Goal: Check status: Check status

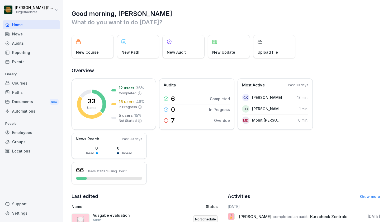
click at [38, 42] on div "Audits" at bounding box center [32, 43] width 58 height 9
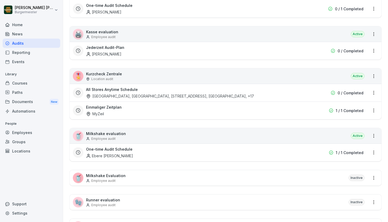
scroll to position [238, 0]
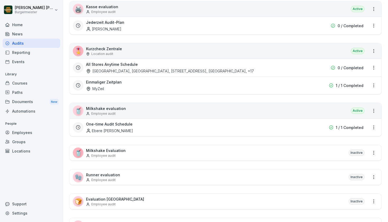
click at [112, 48] on p "Kurzcheck Zentrale" at bounding box center [104, 49] width 36 height 6
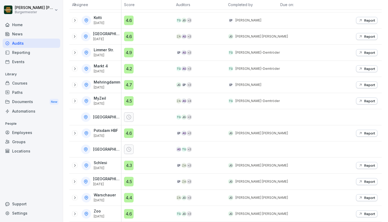
scroll to position [213, 0]
drag, startPoint x: 96, startPoint y: 164, endPoint x: 116, endPoint y: 167, distance: 20.4
click at [116, 167] on div "Schlesi [DATE]" at bounding box center [96, 165] width 49 height 10
click at [99, 167] on p "[DATE]" at bounding box center [100, 168] width 13 height 4
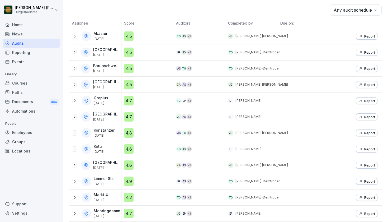
scroll to position [81, 0]
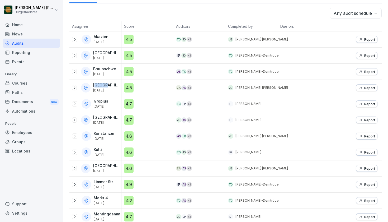
drag, startPoint x: 95, startPoint y: 86, endPoint x: 106, endPoint y: 87, distance: 10.8
click at [106, 87] on p "[GEOGRAPHIC_DATA]" at bounding box center [106, 85] width 27 height 4
drag, startPoint x: 98, startPoint y: 54, endPoint x: 109, endPoint y: 58, distance: 11.2
click at [109, 58] on div "Alexanderplatz [DATE]" at bounding box center [107, 55] width 28 height 9
click at [109, 58] on p "[DATE]" at bounding box center [106, 58] width 27 height 4
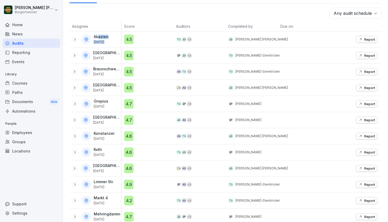
drag, startPoint x: 98, startPoint y: 36, endPoint x: 105, endPoint y: 40, distance: 8.1
click at [105, 40] on div "Akazien [DATE]" at bounding box center [102, 39] width 16 height 9
click at [105, 40] on p "[DATE]" at bounding box center [101, 42] width 15 height 4
drag, startPoint x: 96, startPoint y: 52, endPoint x: 107, endPoint y: 60, distance: 13.6
click at [107, 60] on div "Alexanderplatz [DATE]" at bounding box center [95, 56] width 52 height 16
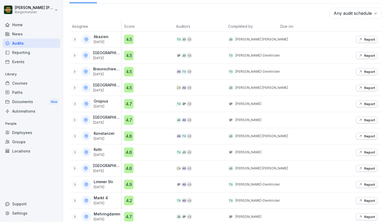
click at [107, 60] on div "Alexanderplatz [DATE]" at bounding box center [95, 56] width 52 height 16
drag, startPoint x: 110, startPoint y: 44, endPoint x: 110, endPoint y: 58, distance: 14.0
click at [110, 58] on tbody "Akazien [DATE] 4.5 TG JG + 3 JG [PERSON_NAME] [PERSON_NAME] Report [GEOGRAPHIC_…" at bounding box center [225, 192] width 312 height 322
click at [110, 58] on p "[DATE]" at bounding box center [106, 58] width 27 height 4
drag, startPoint x: 100, startPoint y: 87, endPoint x: 101, endPoint y: 90, distance: 2.8
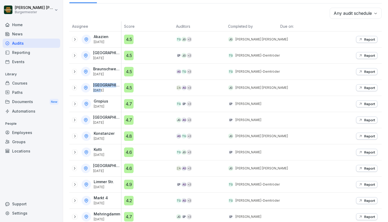
click at [101, 90] on div "Eberswalder [DATE]" at bounding box center [95, 88] width 52 height 16
click at [101, 90] on p "[DATE]" at bounding box center [106, 90] width 27 height 4
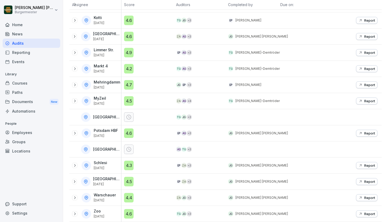
scroll to position [213, 0]
click at [73, 213] on icon at bounding box center [75, 213] width 4 height 4
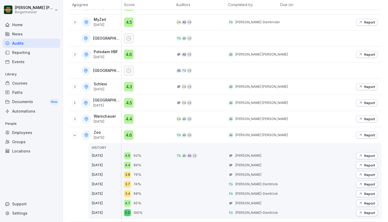
scroll to position [291, 0]
drag, startPoint x: 94, startPoint y: 165, endPoint x: 165, endPoint y: 172, distance: 71.8
click at [165, 172] on tr "Zoo [DATE] HISTORY [DATE] [DATE] [DATE] [DATE] [DATE] [DATE] [DATE] 4.6 4.6 92%…" at bounding box center [225, 174] width 312 height 95
click at [165, 172] on div "3.8 76%" at bounding box center [148, 174] width 49 height 7
drag, startPoint x: 151, startPoint y: 164, endPoint x: 129, endPoint y: 161, distance: 21.7
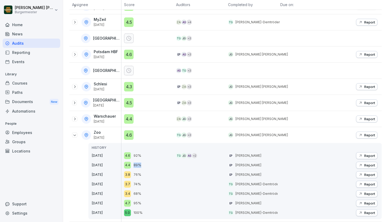
click at [124, 162] on div "4.6 92% 4.4 89% 3.8 76% 3.7 74% 3.4 68% 4.7 95% 5.0 100%" at bounding box center [147, 181] width 52 height 76
drag, startPoint x: 145, startPoint y: 155, endPoint x: 131, endPoint y: 155, distance: 13.2
click at [131, 155] on div "4.6 92%" at bounding box center [148, 155] width 49 height 7
click at [74, 135] on icon at bounding box center [75, 135] width 4 height 4
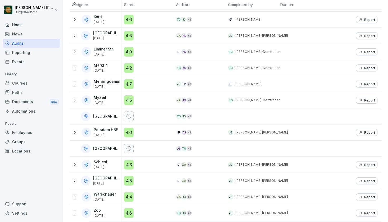
scroll to position [213, 0]
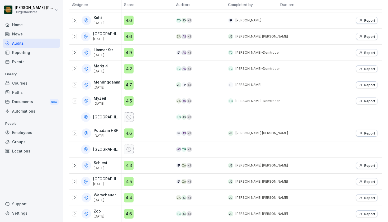
click at [74, 197] on icon at bounding box center [75, 197] width 4 height 4
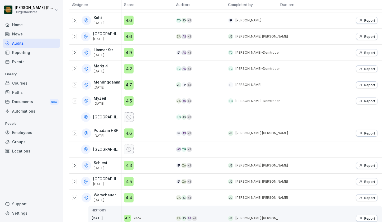
click at [74, 197] on icon at bounding box center [75, 197] width 4 height 4
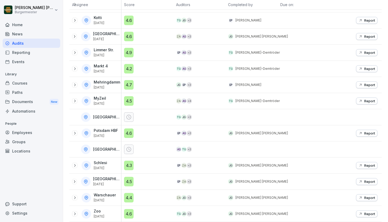
click at [78, 180] on div "[GEOGRAPHIC_DATA] [DATE]" at bounding box center [96, 182] width 49 height 10
click at [74, 181] on icon at bounding box center [74, 181] width 4 height 4
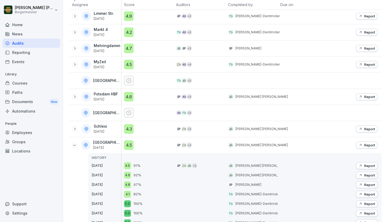
scroll to position [249, 0]
drag, startPoint x: 92, startPoint y: 165, endPoint x: 112, endPoint y: 163, distance: 19.6
click at [112, 163] on p "[DATE]" at bounding box center [107, 165] width 30 height 5
drag, startPoint x: 142, startPoint y: 164, endPoint x: 133, endPoint y: 166, distance: 9.4
click at [133, 166] on div "4.5 91%" at bounding box center [148, 165] width 49 height 7
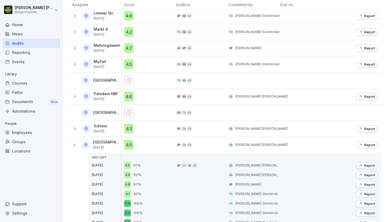
click at [74, 144] on icon at bounding box center [74, 145] width 4 height 4
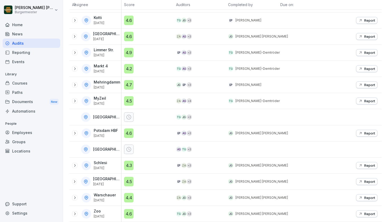
scroll to position [213, 0]
click at [75, 165] on icon at bounding box center [75, 165] width 4 height 4
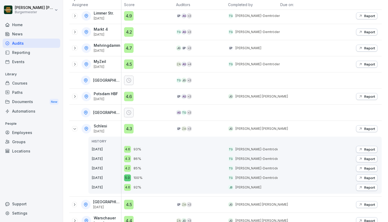
scroll to position [251, 0]
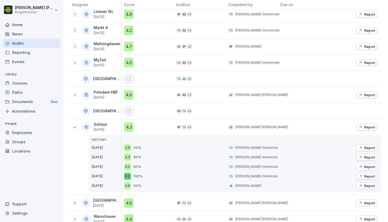
click at [106, 149] on p "[DATE]" at bounding box center [107, 147] width 30 height 5
drag, startPoint x: 98, startPoint y: 147, endPoint x: 106, endPoint y: 147, distance: 8.4
click at [106, 147] on p "[DATE]" at bounding box center [107, 147] width 30 height 5
drag, startPoint x: 106, startPoint y: 147, endPoint x: 162, endPoint y: 150, distance: 55.8
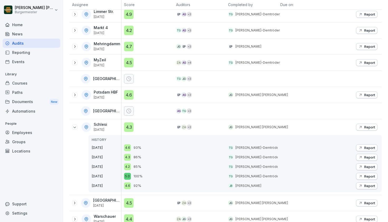
click at [107, 147] on p "[DATE]" at bounding box center [107, 147] width 30 height 5
click at [74, 127] on icon at bounding box center [75, 127] width 4 height 4
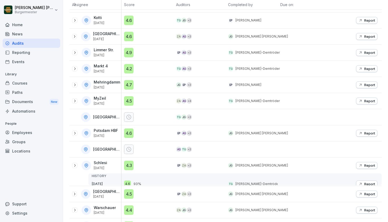
scroll to position [213, 0]
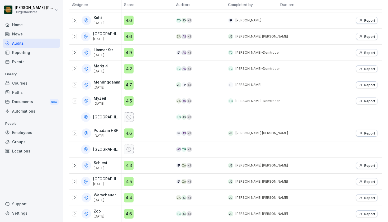
click at [75, 100] on icon at bounding box center [74, 101] width 1 height 3
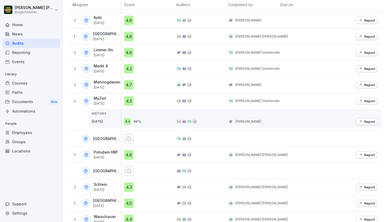
click at [73, 101] on icon at bounding box center [75, 101] width 4 height 4
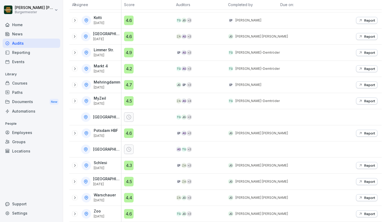
click at [76, 84] on icon at bounding box center [75, 85] width 4 height 4
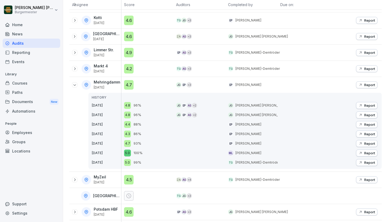
click at [73, 84] on icon at bounding box center [75, 85] width 4 height 4
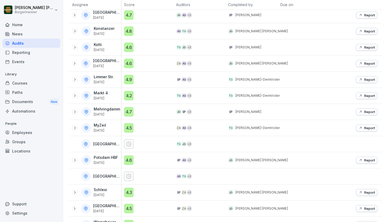
scroll to position [187, 0]
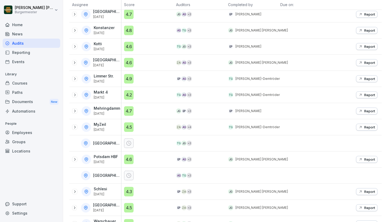
click at [76, 94] on icon at bounding box center [75, 95] width 4 height 4
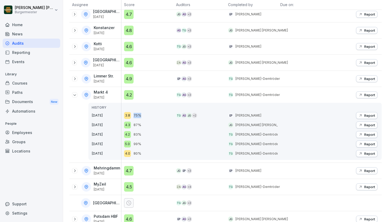
drag, startPoint x: 145, startPoint y: 115, endPoint x: 134, endPoint y: 115, distance: 11.4
click at [134, 115] on div "3.8 75%" at bounding box center [148, 115] width 49 height 7
click at [134, 115] on p "75%" at bounding box center [138, 115] width 8 height 5
click at [76, 96] on icon at bounding box center [75, 95] width 4 height 4
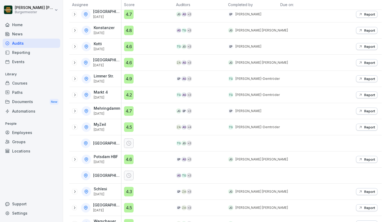
click at [74, 78] on icon at bounding box center [75, 79] width 4 height 4
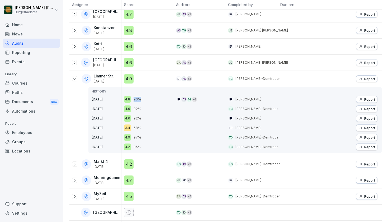
drag, startPoint x: 134, startPoint y: 100, endPoint x: 144, endPoint y: 100, distance: 10.0
click at [144, 100] on div "4.8 96%" at bounding box center [148, 99] width 49 height 7
drag, startPoint x: 135, startPoint y: 100, endPoint x: 143, endPoint y: 100, distance: 7.1
click at [140, 100] on p "96%" at bounding box center [138, 99] width 8 height 5
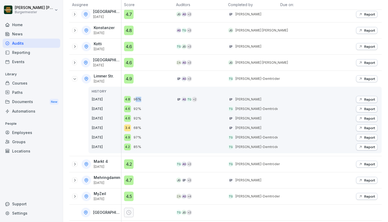
click at [143, 100] on div "4.8 96%" at bounding box center [148, 99] width 49 height 7
drag, startPoint x: 136, startPoint y: 98, endPoint x: 145, endPoint y: 98, distance: 9.0
click at [145, 98] on div "4.8 96%" at bounding box center [148, 99] width 49 height 7
drag, startPoint x: 136, startPoint y: 99, endPoint x: 145, endPoint y: 99, distance: 9.5
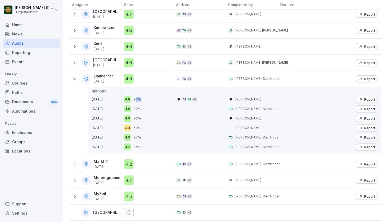
click at [145, 99] on div "4.8 96%" at bounding box center [148, 99] width 49 height 7
drag, startPoint x: 135, startPoint y: 100, endPoint x: 146, endPoint y: 100, distance: 10.8
click at [146, 100] on div "4.8 96%" at bounding box center [148, 99] width 49 height 7
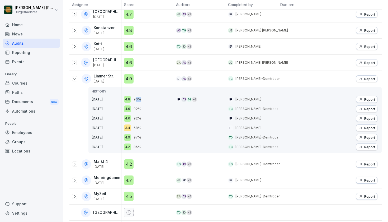
drag, startPoint x: 135, startPoint y: 99, endPoint x: 144, endPoint y: 100, distance: 8.2
click at [144, 100] on div "4.8 96%" at bounding box center [148, 99] width 49 height 7
click at [75, 79] on icon at bounding box center [75, 79] width 4 height 4
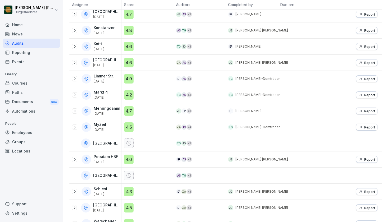
click at [75, 61] on icon at bounding box center [74, 62] width 4 height 4
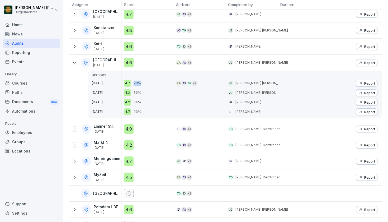
drag, startPoint x: 145, startPoint y: 85, endPoint x: 131, endPoint y: 85, distance: 14.3
click at [131, 85] on div "4.7 93%" at bounding box center [148, 83] width 49 height 7
click at [76, 63] on icon at bounding box center [74, 62] width 4 height 4
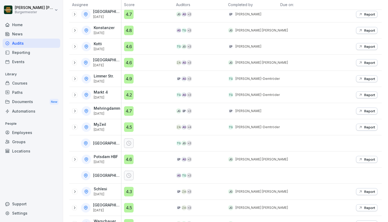
click at [74, 44] on div at bounding box center [74, 46] width 5 height 5
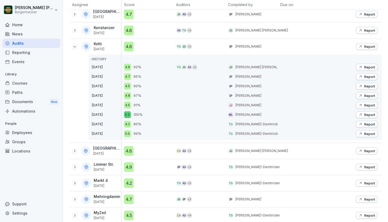
click at [74, 48] on icon at bounding box center [75, 46] width 4 height 4
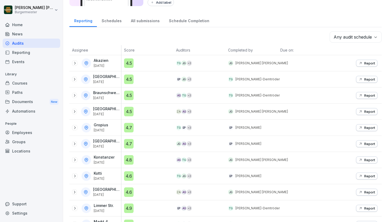
scroll to position [58, 0]
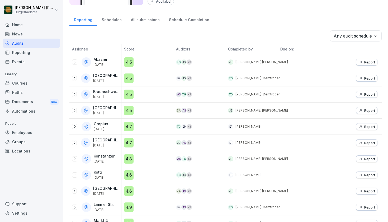
click at [73, 156] on div at bounding box center [74, 158] width 5 height 5
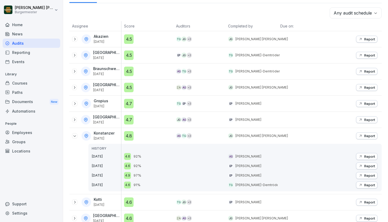
scroll to position [87, 0]
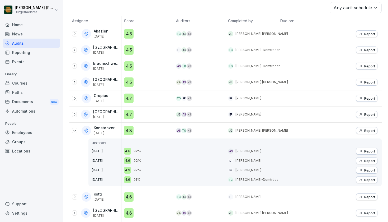
click at [367, 130] on p "Report" at bounding box center [369, 130] width 11 height 4
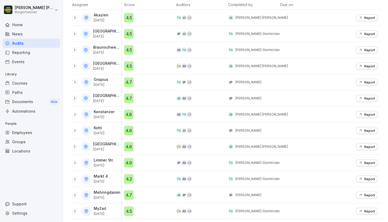
scroll to position [102, 0]
click at [76, 100] on icon at bounding box center [74, 99] width 4 height 4
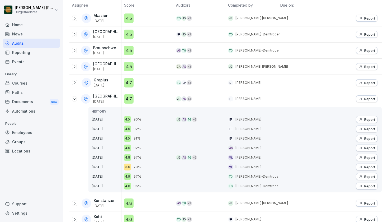
click at [75, 98] on icon at bounding box center [74, 99] width 4 height 4
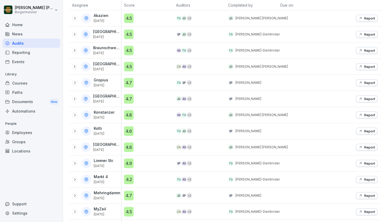
click at [75, 82] on icon at bounding box center [75, 82] width 4 height 4
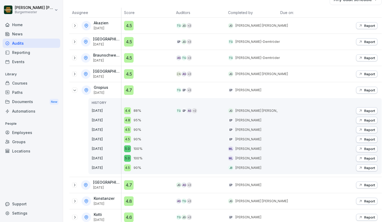
scroll to position [91, 0]
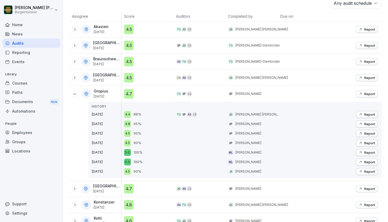
click at [74, 95] on icon at bounding box center [75, 94] width 4 height 4
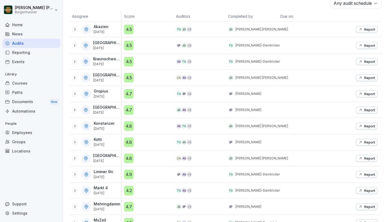
click at [76, 62] on icon at bounding box center [74, 61] width 4 height 4
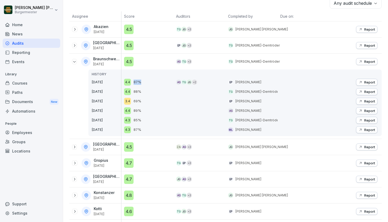
drag, startPoint x: 140, startPoint y: 82, endPoint x: 128, endPoint y: 83, distance: 12.2
click at [128, 83] on div "4.4 87%" at bounding box center [148, 82] width 49 height 7
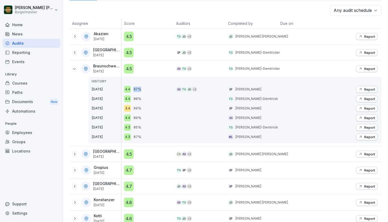
scroll to position [80, 0]
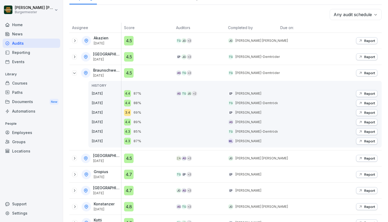
click at [75, 42] on icon at bounding box center [75, 41] width 4 height 4
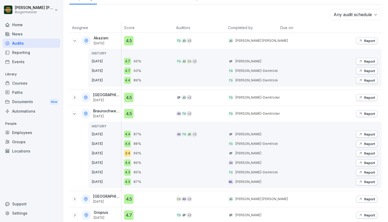
drag, startPoint x: 152, startPoint y: 61, endPoint x: 133, endPoint y: 64, distance: 19.3
click at [133, 64] on div "4.7 95%" at bounding box center [148, 61] width 49 height 7
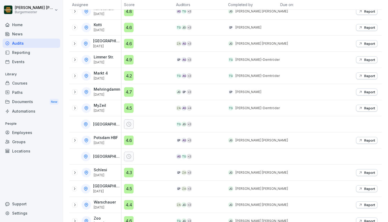
scroll to position [317, 0]
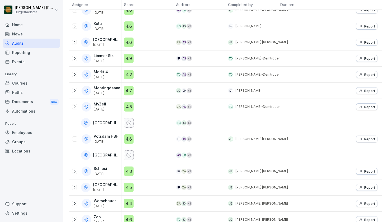
click at [76, 138] on icon at bounding box center [75, 139] width 4 height 4
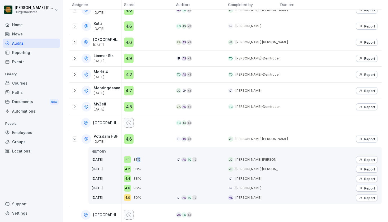
drag, startPoint x: 144, startPoint y: 159, endPoint x: 140, endPoint y: 159, distance: 4.2
click at [137, 159] on div "4.1 81%" at bounding box center [148, 159] width 49 height 7
